Goal: Check status

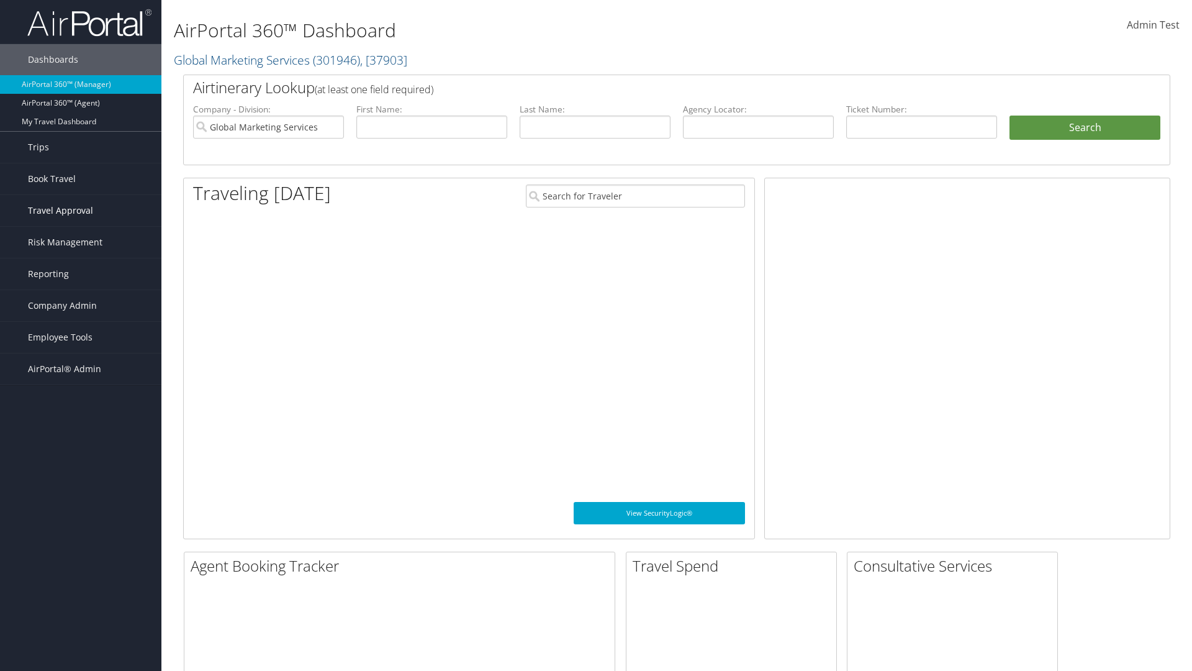
click at [81, 211] on span "Travel Approval" at bounding box center [60, 210] width 65 height 31
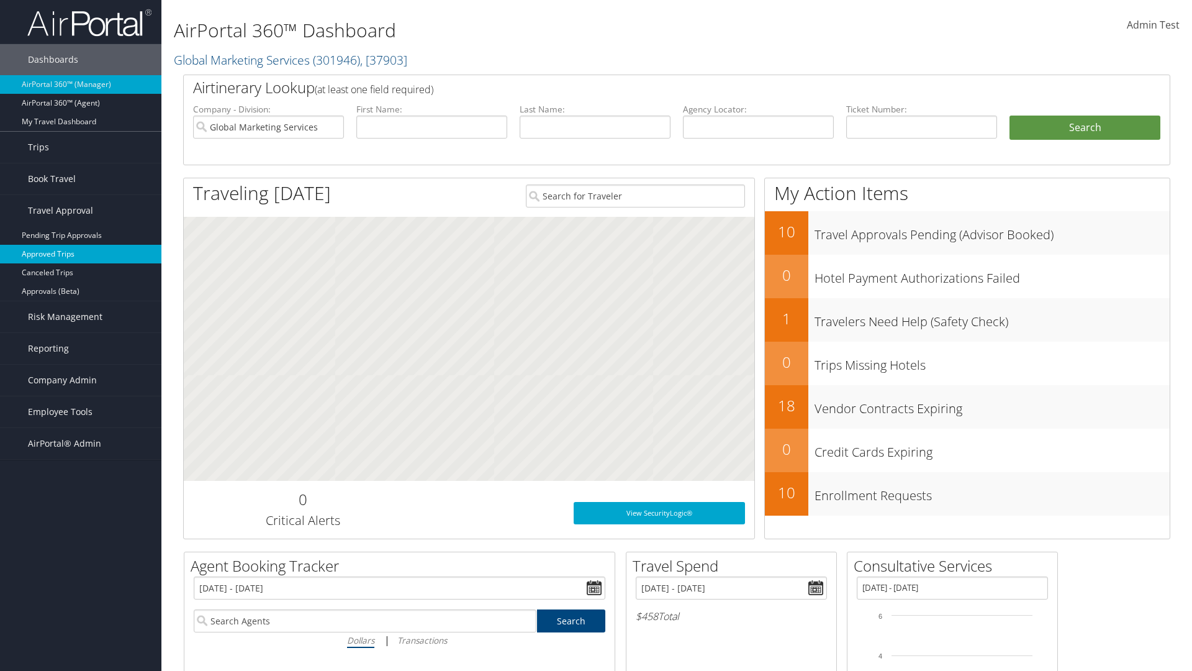
click at [81, 254] on link "Approved Trips" at bounding box center [80, 254] width 161 height 19
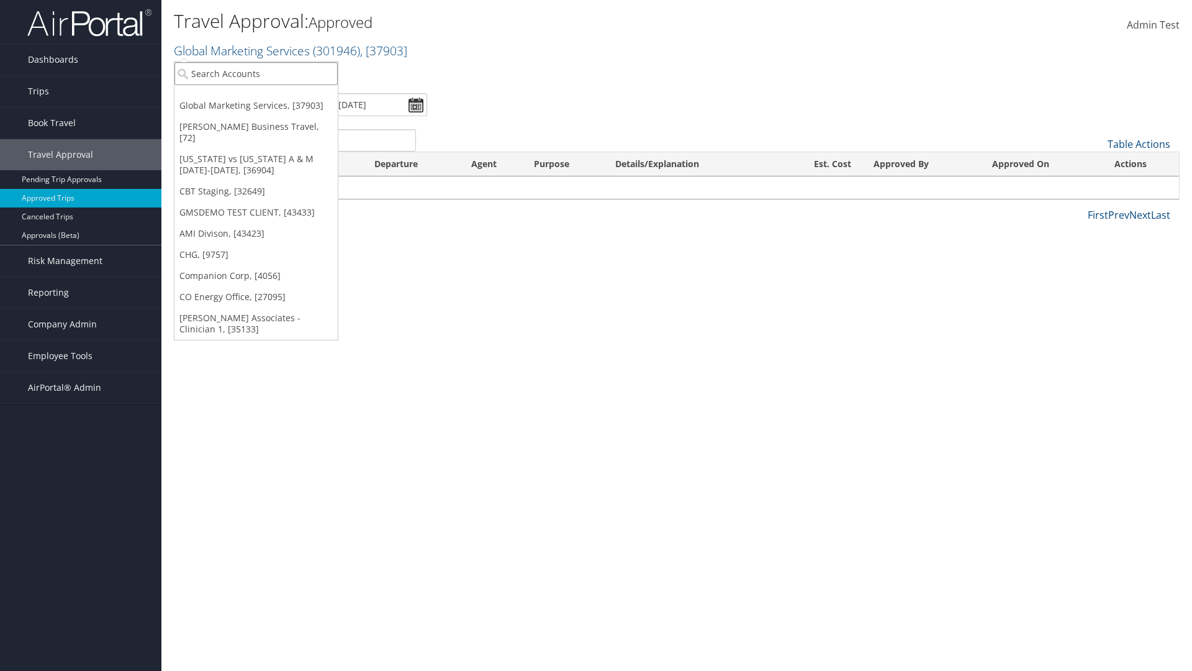
click at [256, 73] on input "search" at bounding box center [256, 73] width 163 height 23
type input "[PERSON_NAME] Business Travel"
click at [273, 107] on div "Account" at bounding box center [274, 107] width 212 height 11
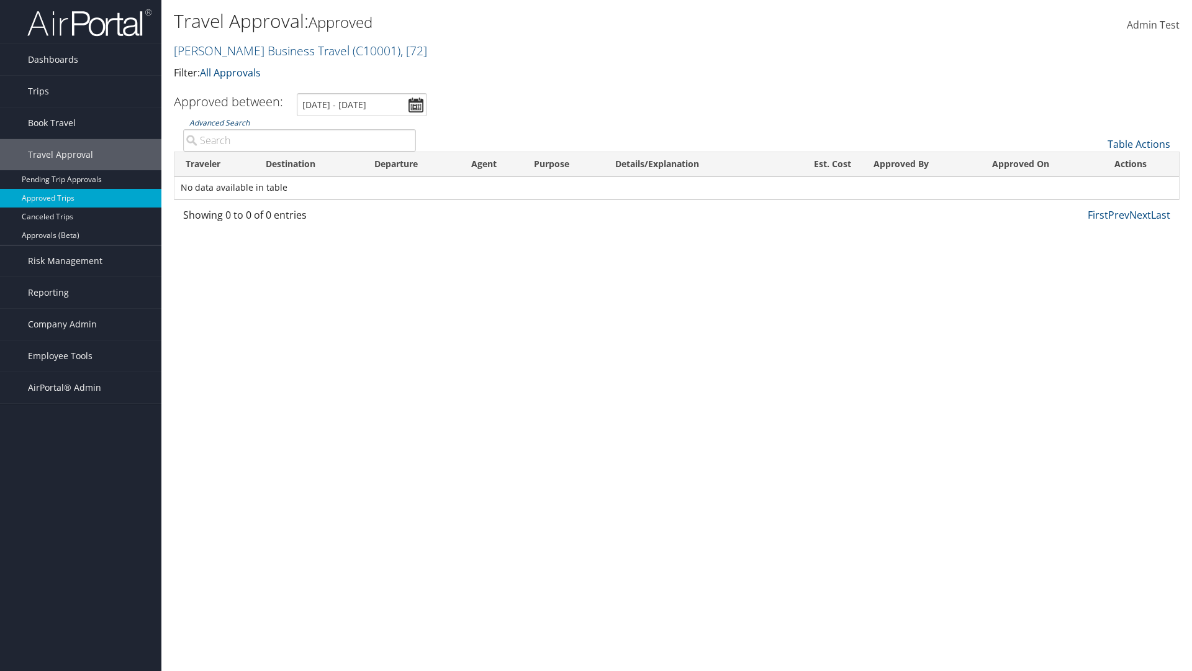
click at [219, 122] on link "Advanced Search" at bounding box center [219, 122] width 60 height 11
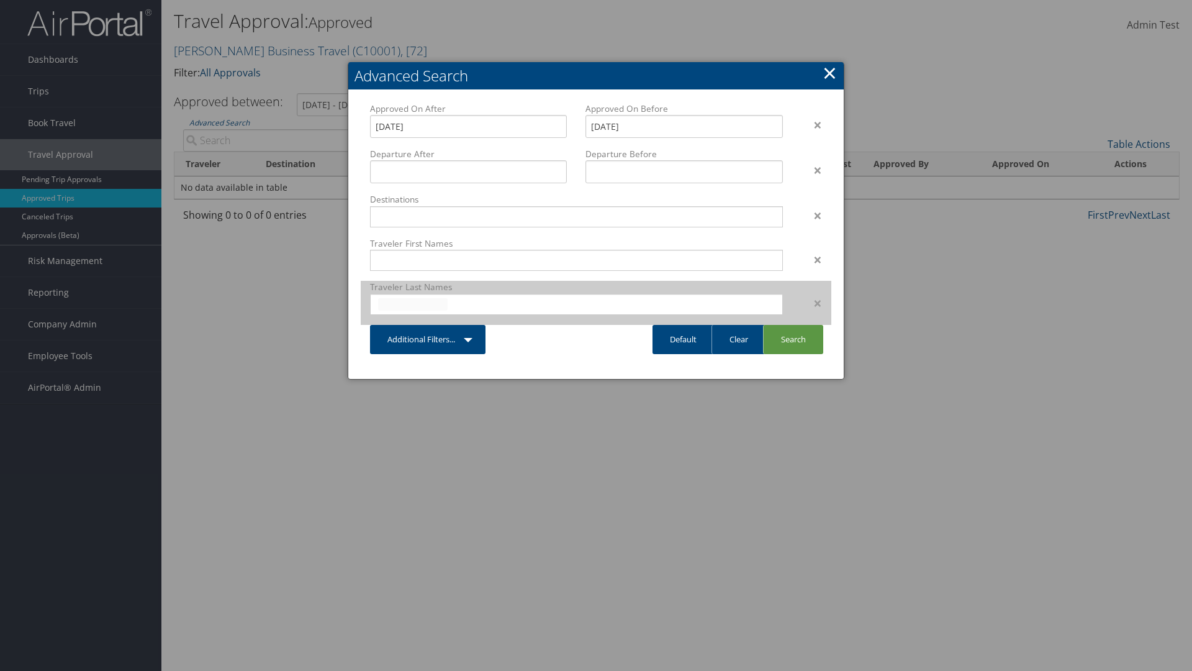
click at [413, 304] on input "text" at bounding box center [413, 304] width 70 height 12
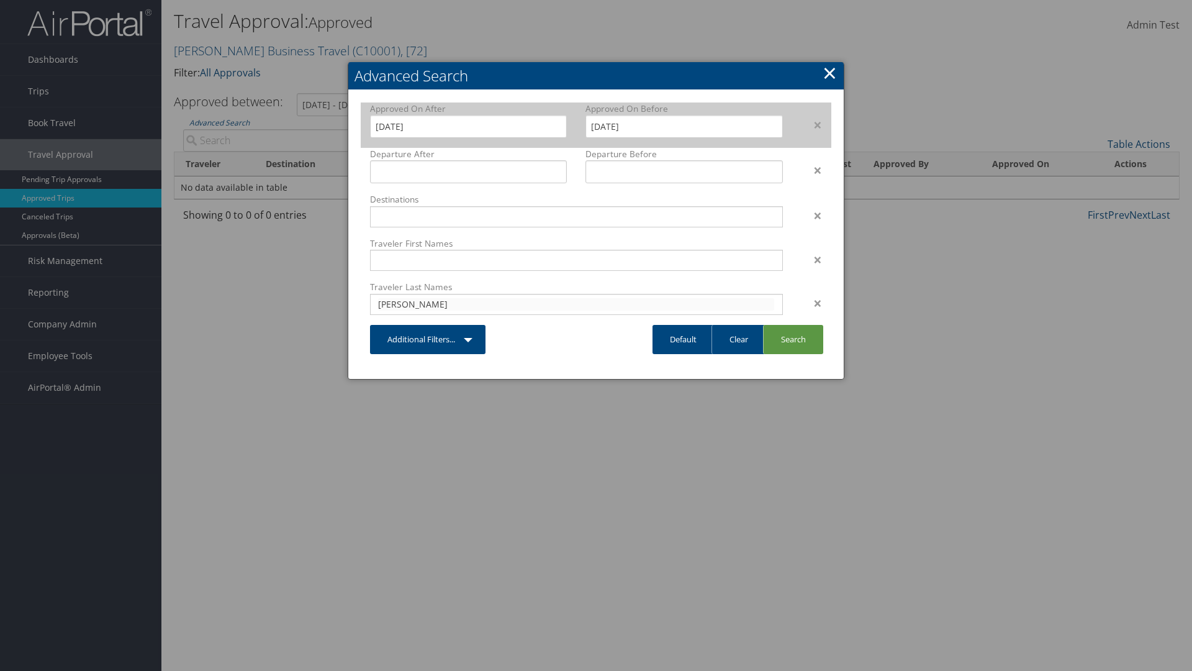
type input "cameron"
click at [468, 126] on input "7/31/2025" at bounding box center [468, 126] width 197 height 23
type input "cameron"
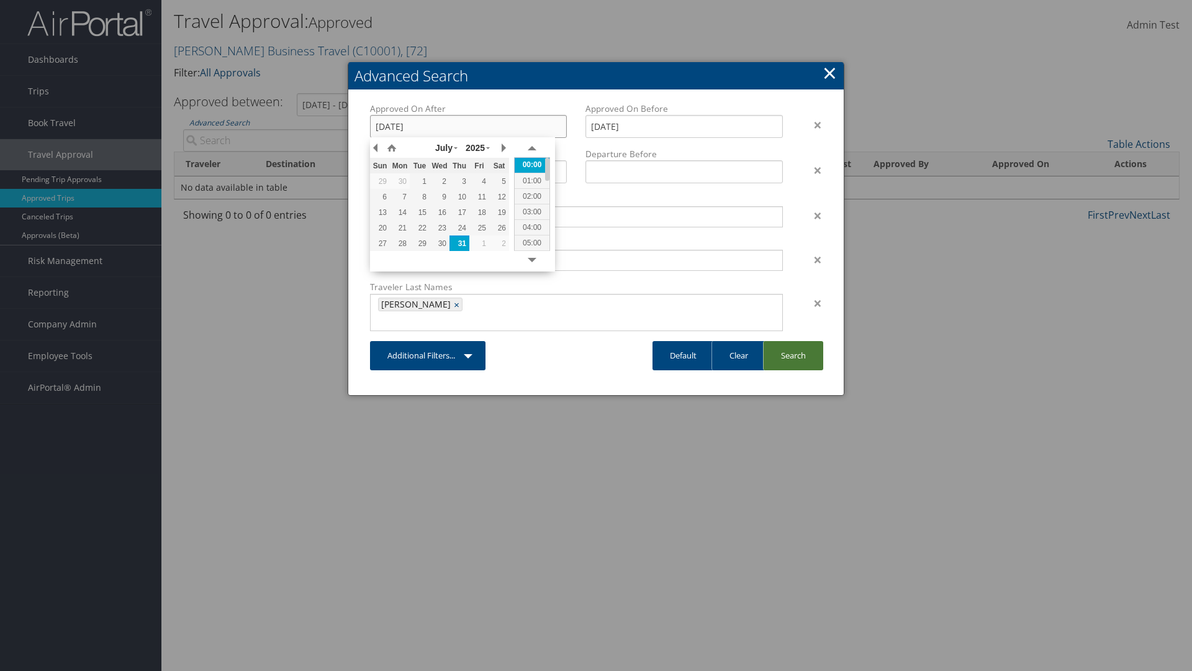
type input "19/03/2021"
click at [793, 341] on link "Search" at bounding box center [793, 355] width 60 height 29
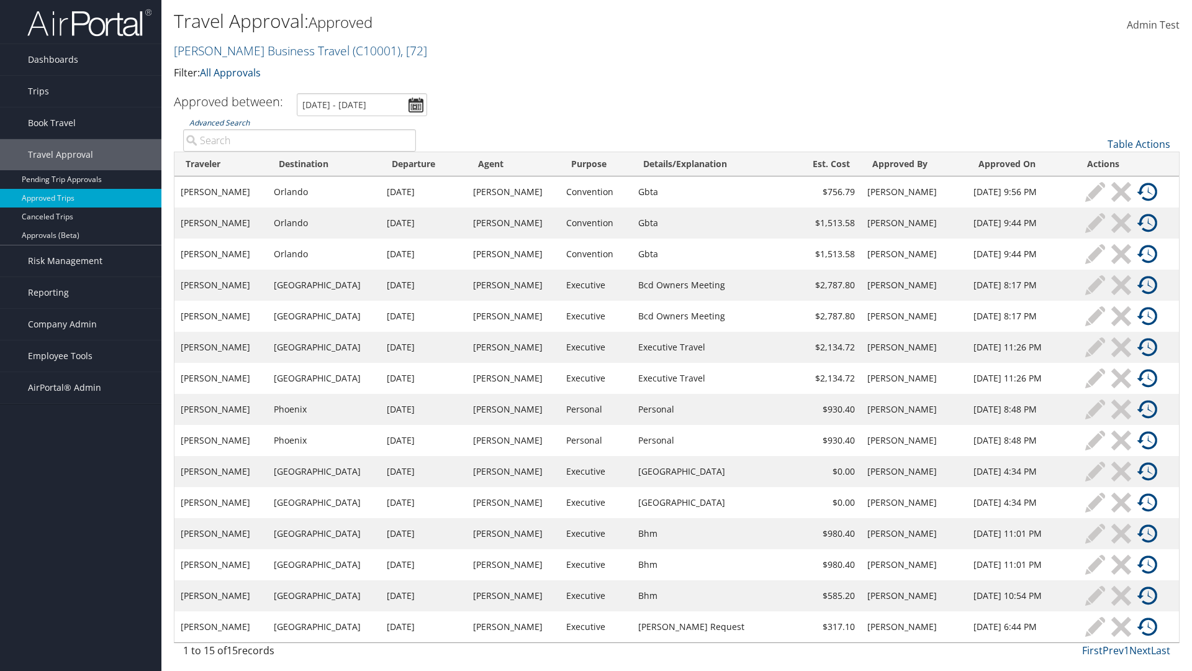
click at [219, 122] on link "Advanced Search" at bounding box center [219, 122] width 60 height 11
